Goal: Navigation & Orientation: Find specific page/section

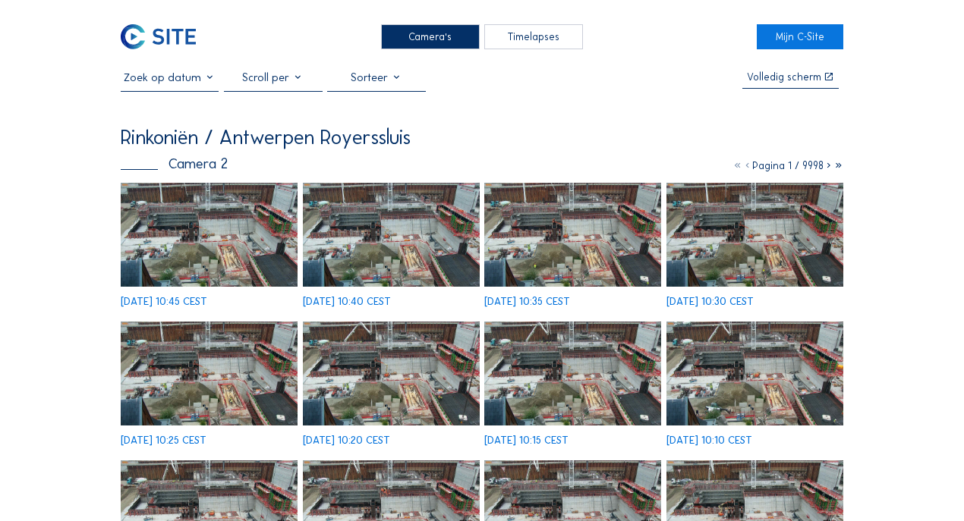
click at [411, 41] on div "Camera's" at bounding box center [430, 36] width 99 height 25
